Goal: Check status: Check status

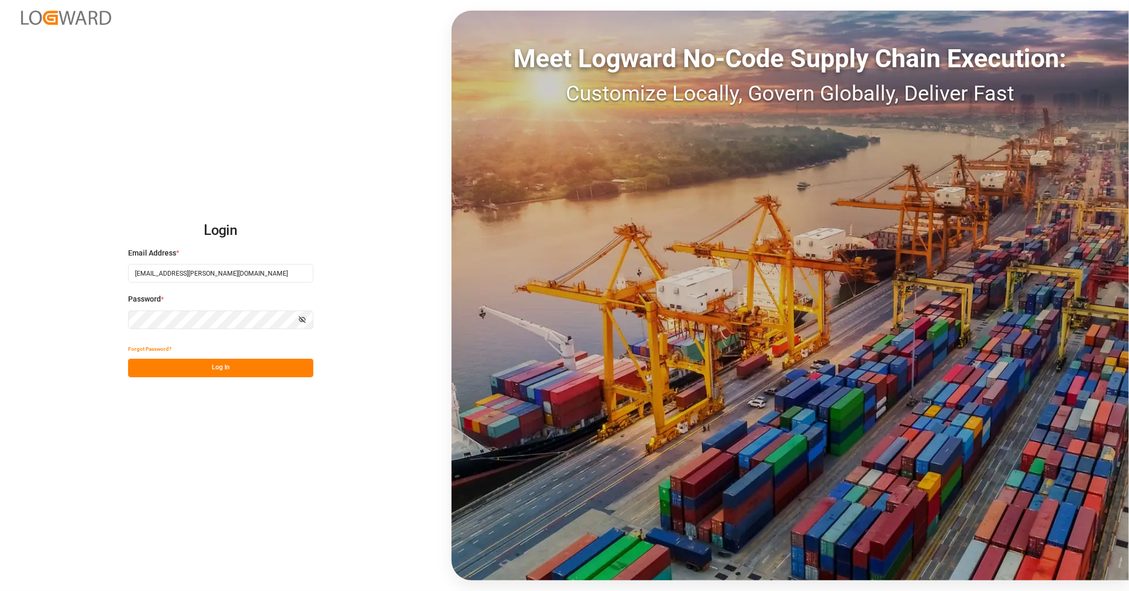
click at [220, 364] on button "Log In" at bounding box center [220, 368] width 185 height 19
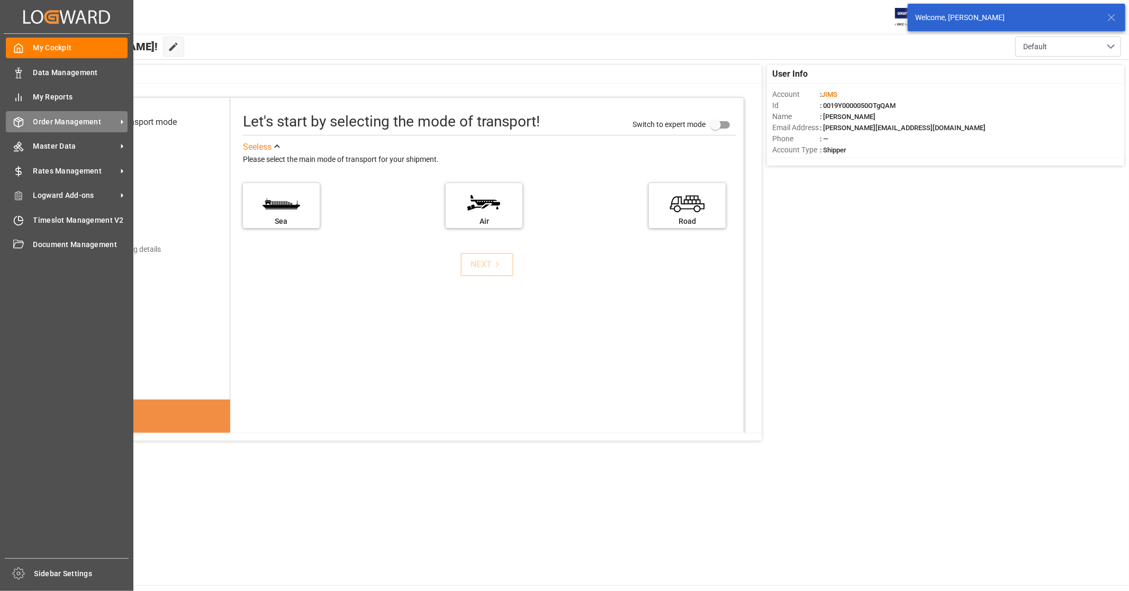
click at [56, 118] on span "Order Management" at bounding box center [75, 121] width 84 height 11
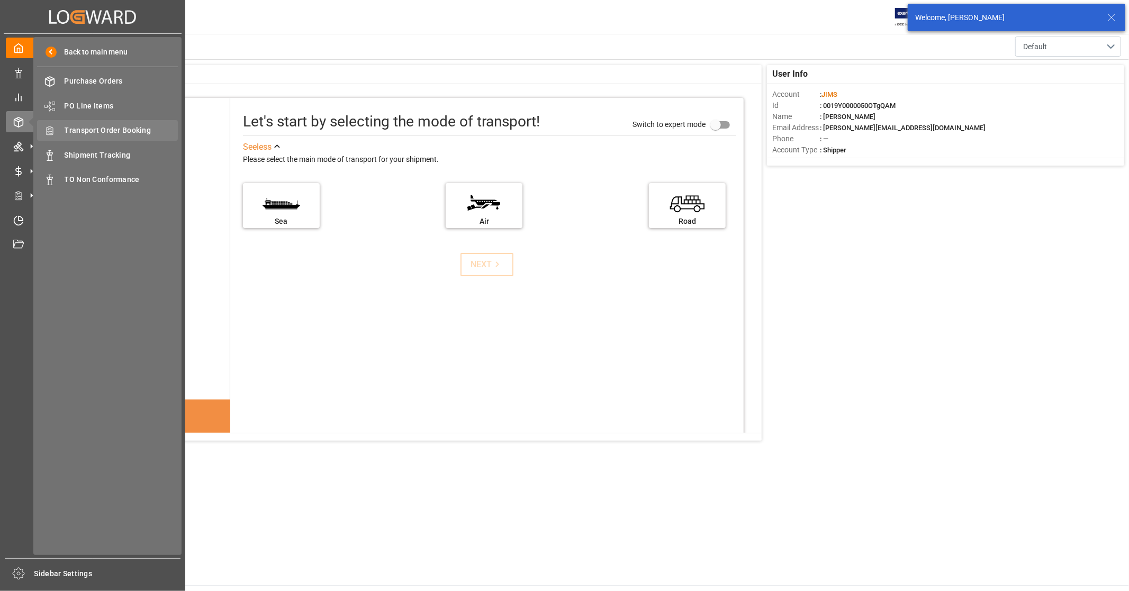
click at [125, 128] on span "Transport Order Booking" at bounding box center [122, 130] width 114 height 11
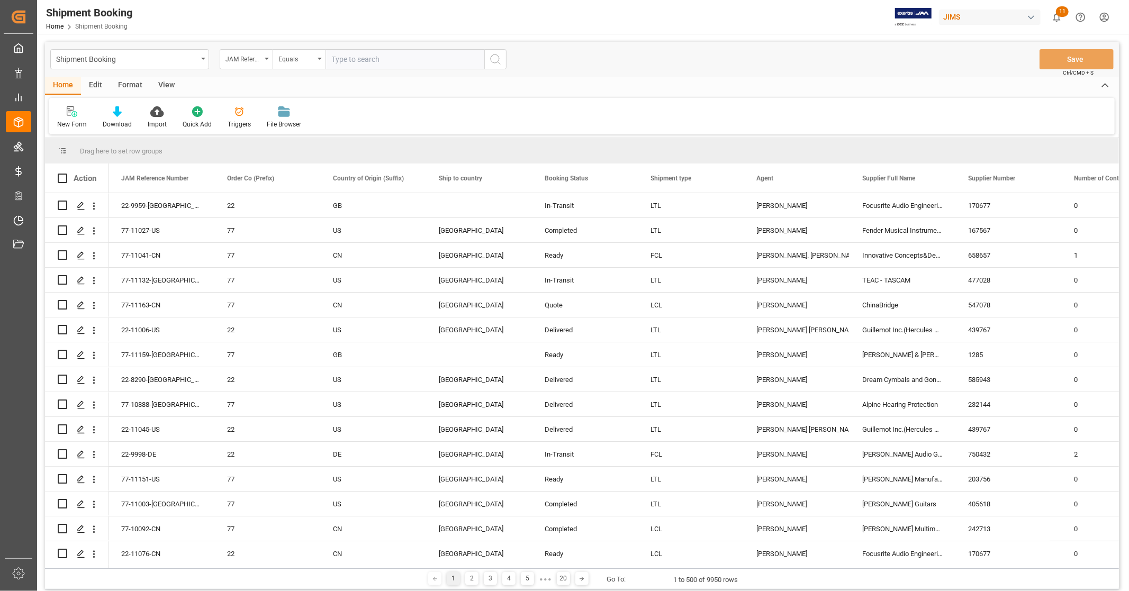
click at [388, 61] on input "text" at bounding box center [405, 59] width 159 height 20
type input "77-9347-[GEOGRAPHIC_DATA]"
click at [500, 60] on icon "search button" at bounding box center [495, 59] width 13 height 13
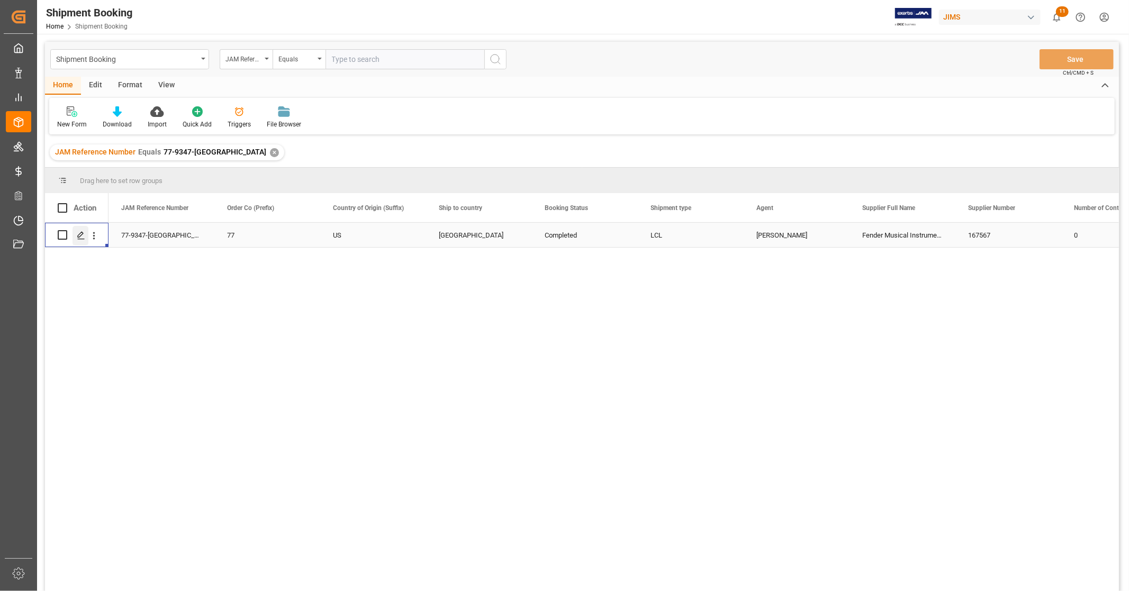
click at [84, 235] on icon "Press SPACE to select this row." at bounding box center [81, 235] width 8 height 8
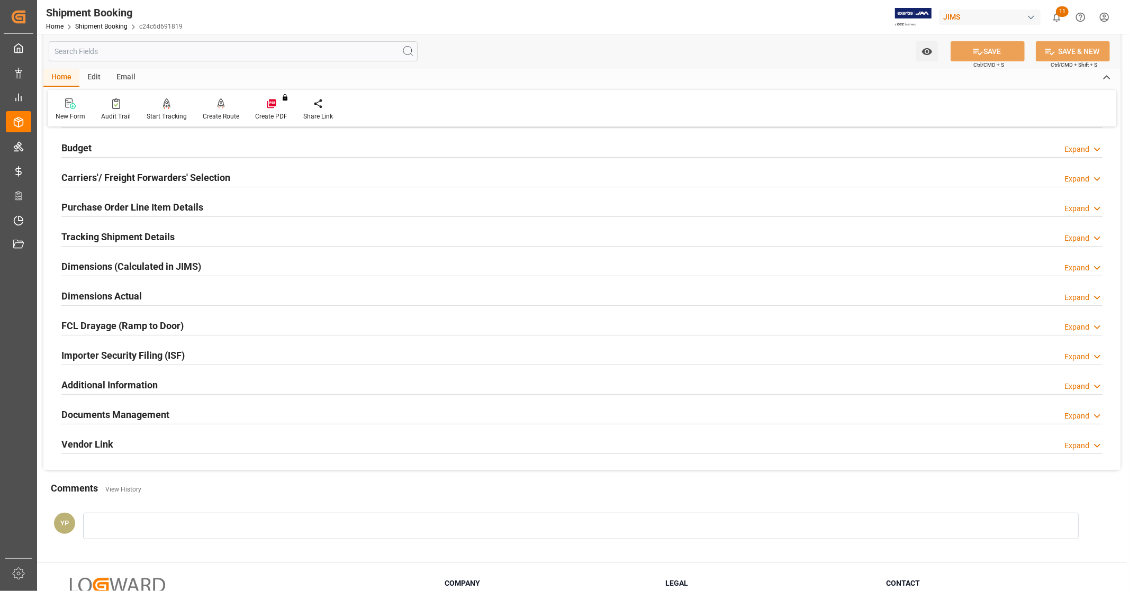
scroll to position [118, 0]
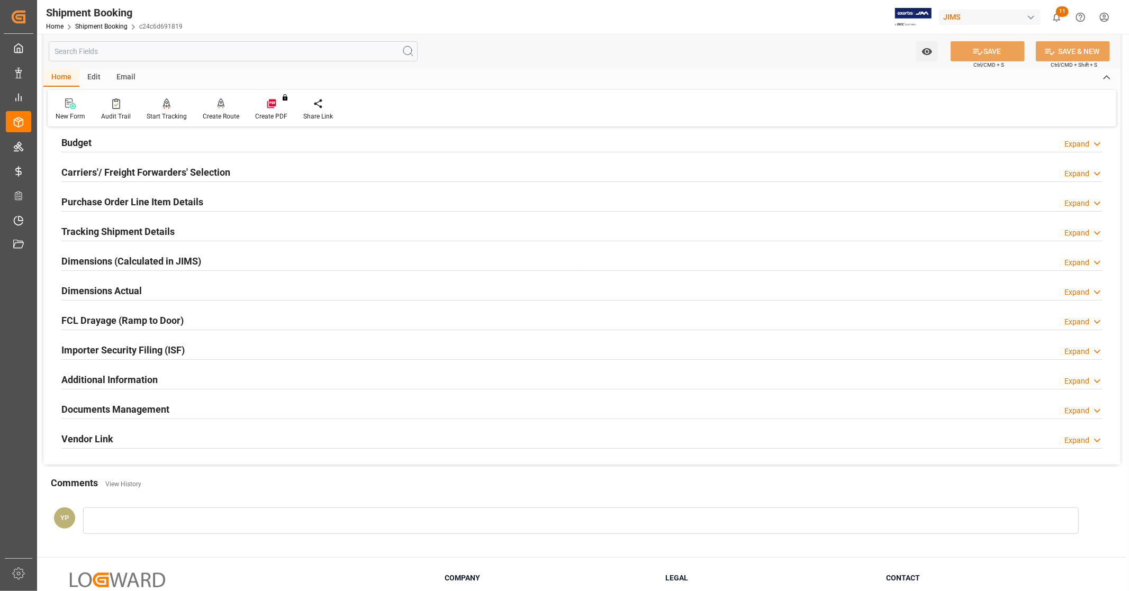
click at [187, 406] on div "Documents Management Expand" at bounding box center [581, 409] width 1041 height 20
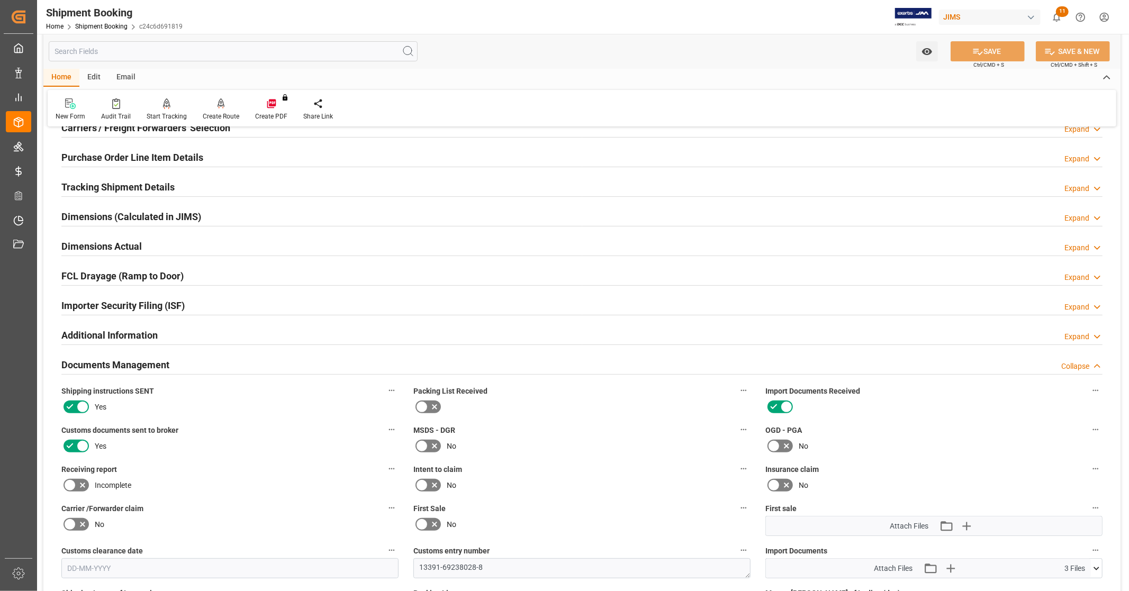
scroll to position [59, 0]
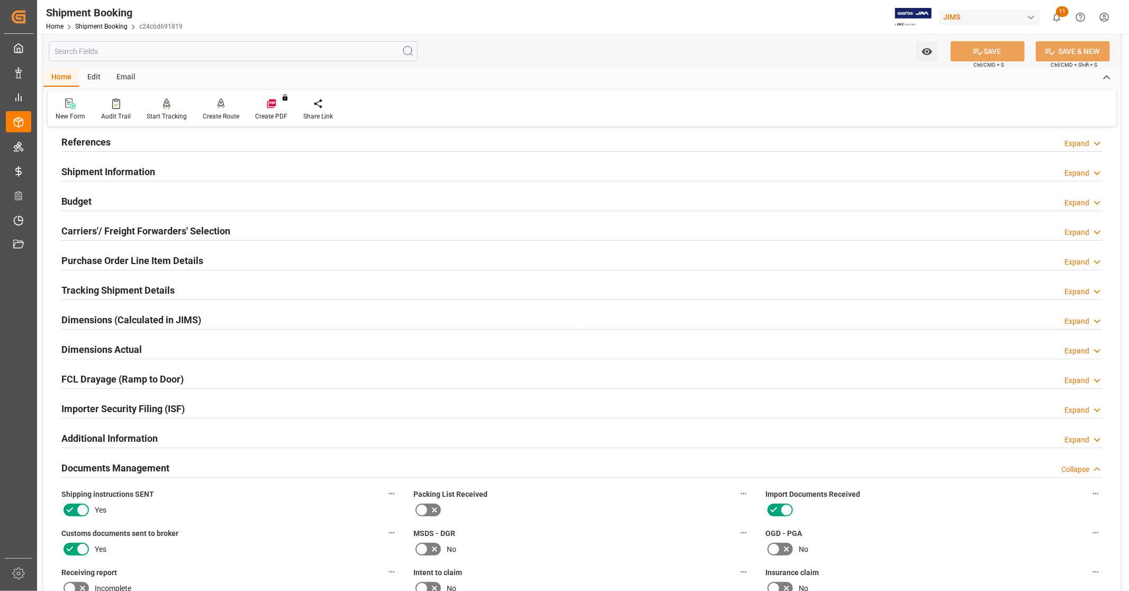
click at [143, 472] on h2 "Documents Management" at bounding box center [115, 468] width 108 height 14
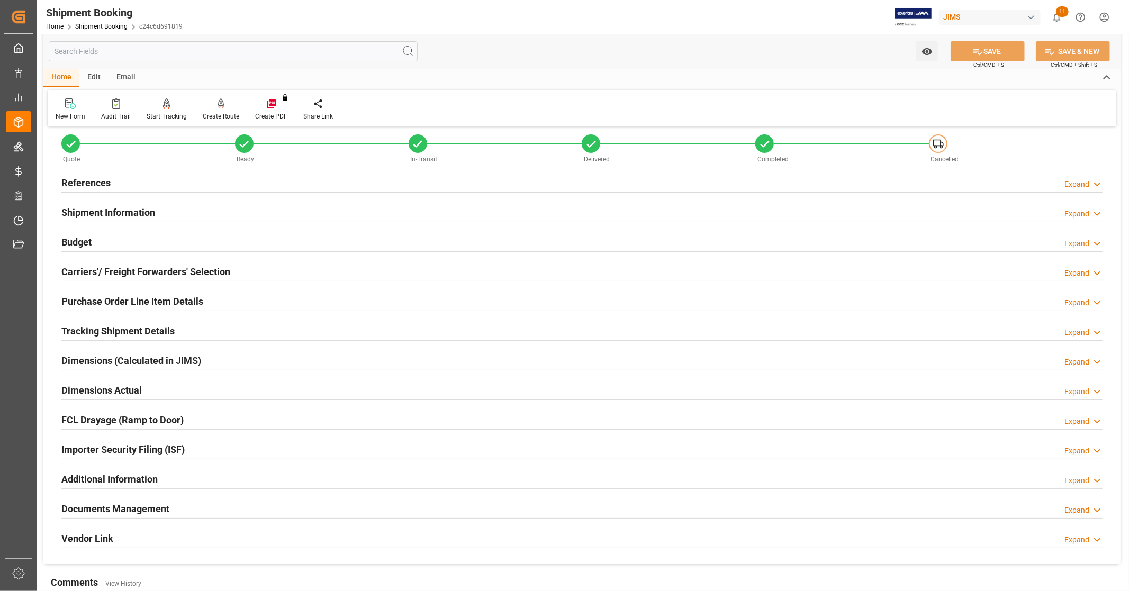
scroll to position [0, 0]
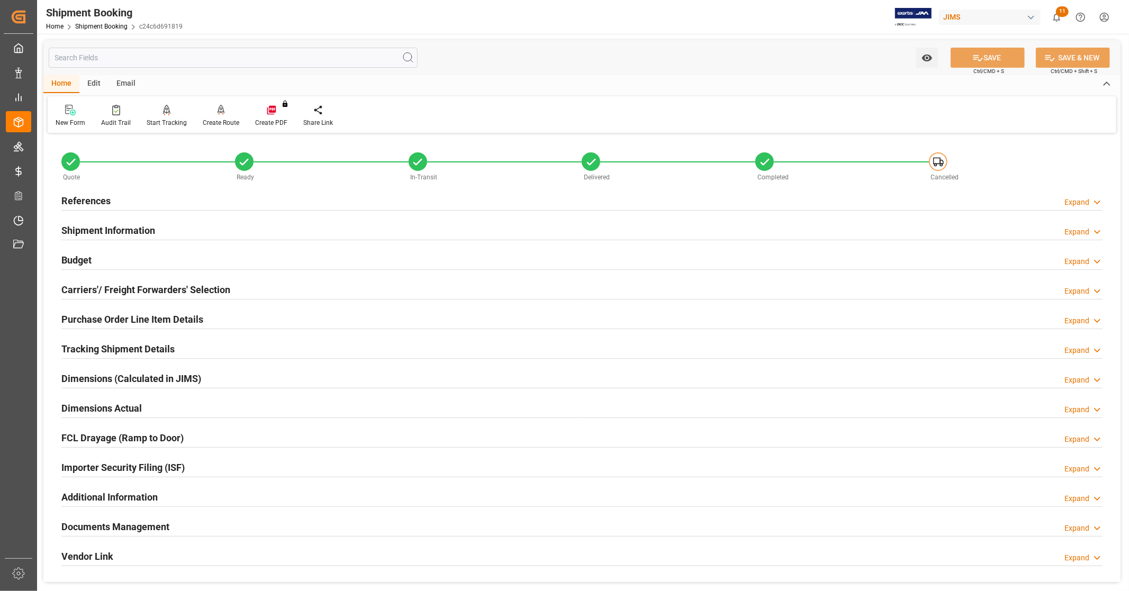
click at [132, 194] on div "References Expand" at bounding box center [581, 200] width 1041 height 20
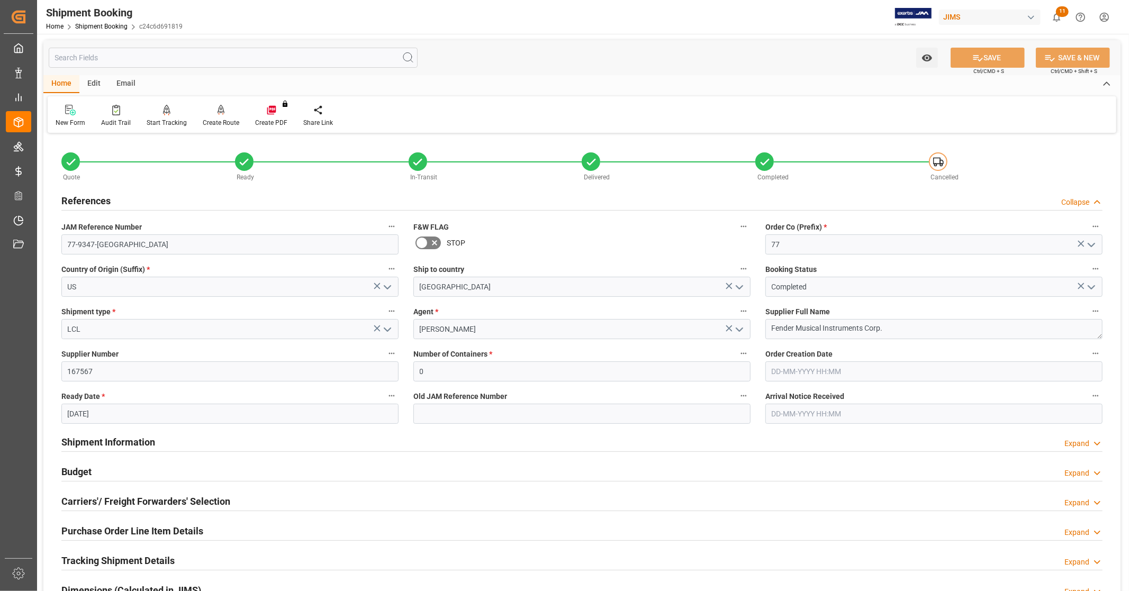
click at [109, 200] on h2 "References" at bounding box center [85, 201] width 49 height 14
